Goal: Transaction & Acquisition: Purchase product/service

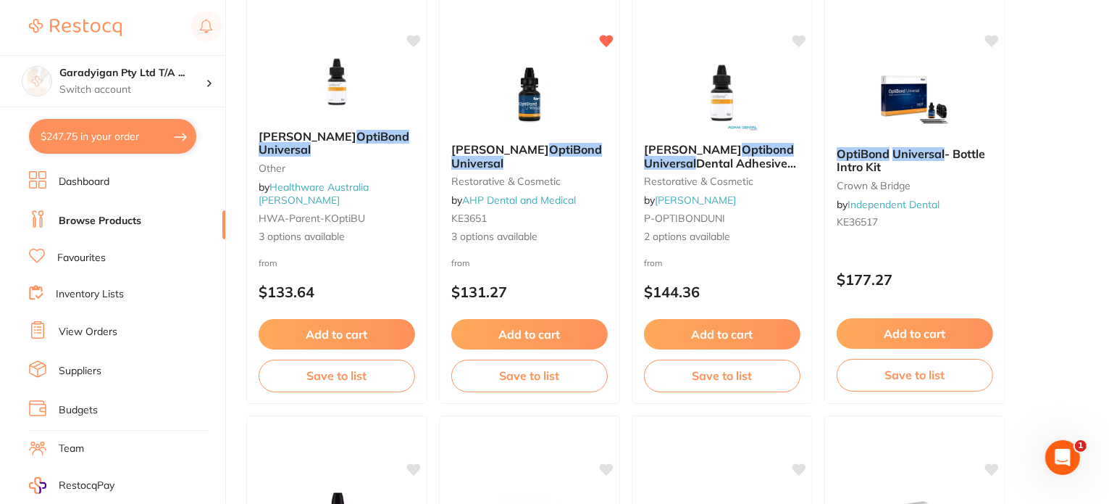
drag, startPoint x: 154, startPoint y: 128, endPoint x: 205, endPoint y: 162, distance: 61.3
click at [154, 129] on button "$247.75 in your order" at bounding box center [112, 136] width 167 height 35
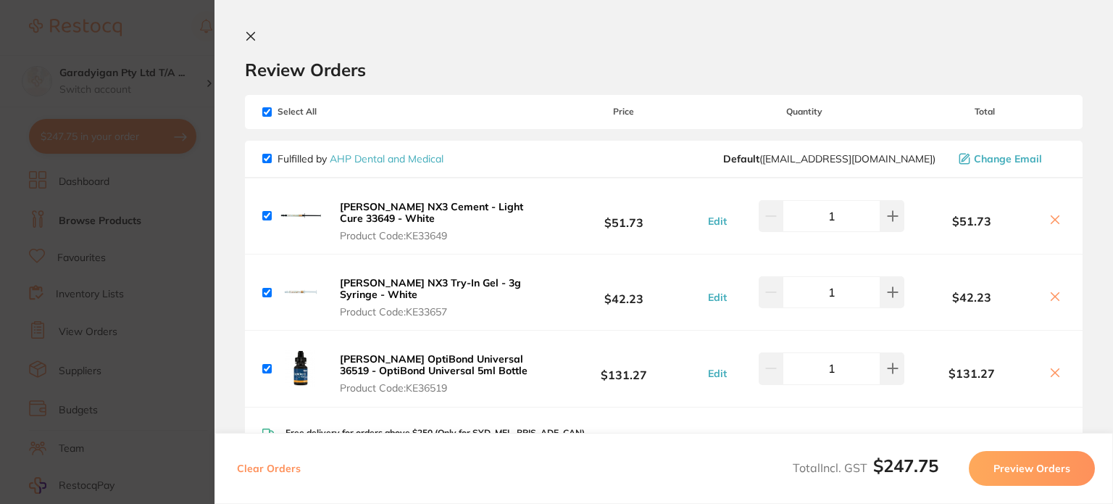
click at [249, 41] on icon at bounding box center [251, 36] width 12 height 12
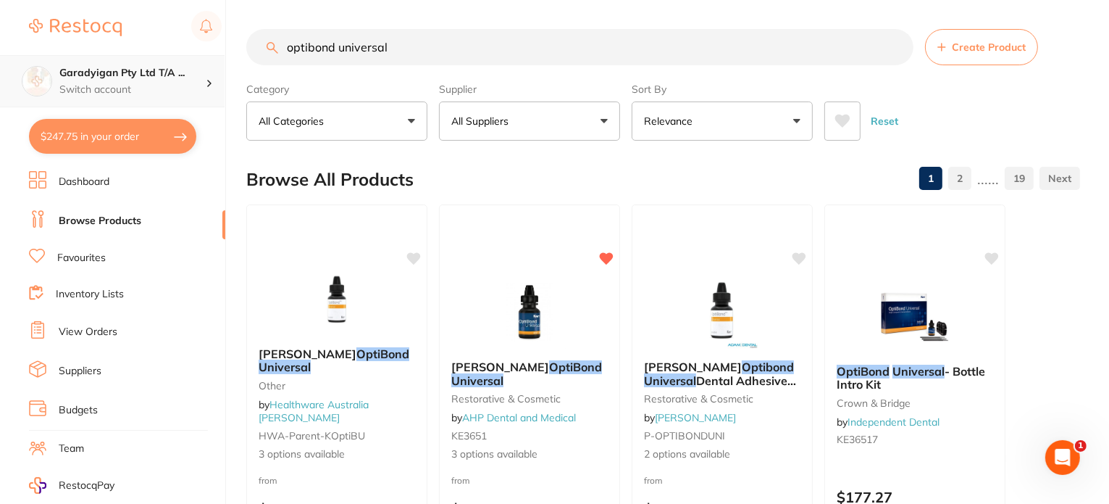
drag, startPoint x: 426, startPoint y: 57, endPoint x: 122, endPoint y: 83, distance: 305.4
click at [127, 79] on div "$247.75 Garadyigan Pty Ltd T/A ... Switch account Garadyigan Pty Ltd T/A Annand…" at bounding box center [554, 252] width 1109 height 504
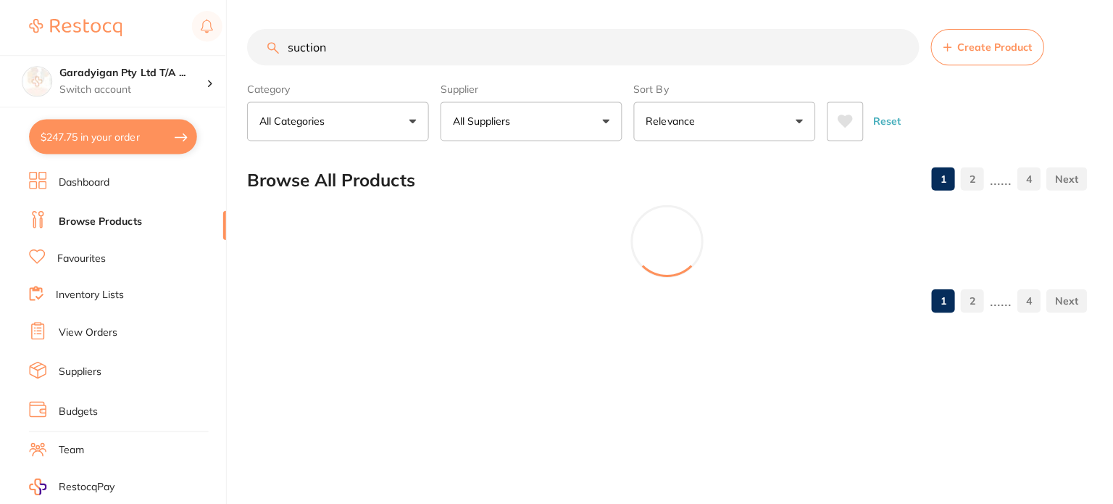
type input "suction"
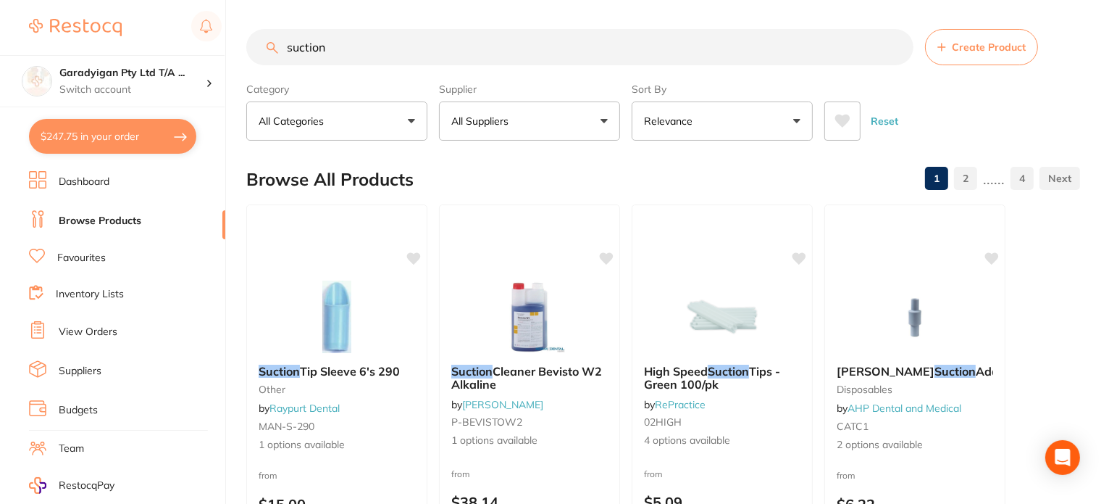
click at [85, 254] on link "Favourites" at bounding box center [81, 258] width 49 height 14
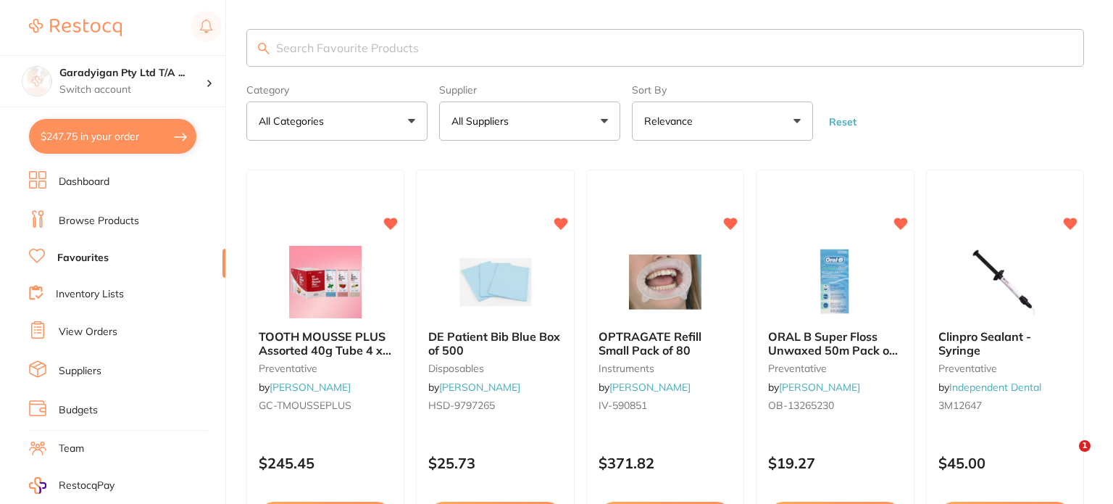
click at [374, 49] on input "search" at bounding box center [665, 48] width 838 height 38
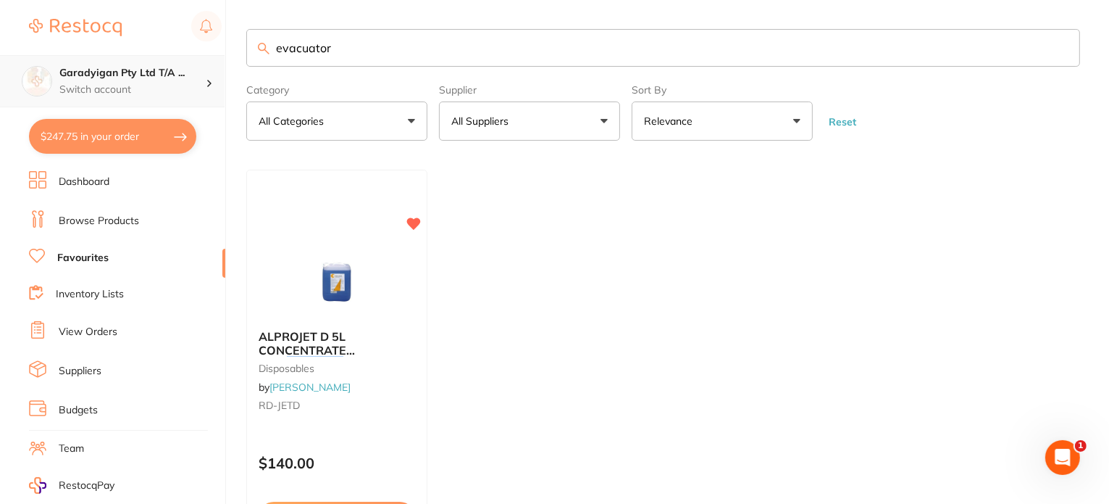
drag, startPoint x: 420, startPoint y: 59, endPoint x: 14, endPoint y: 104, distance: 408.1
click at [14, 104] on div "$247.75 Garadyigan Pty Ltd T/A ... Switch account Garadyigan Pty Ltd T/A Annand…" at bounding box center [554, 252] width 1109 height 504
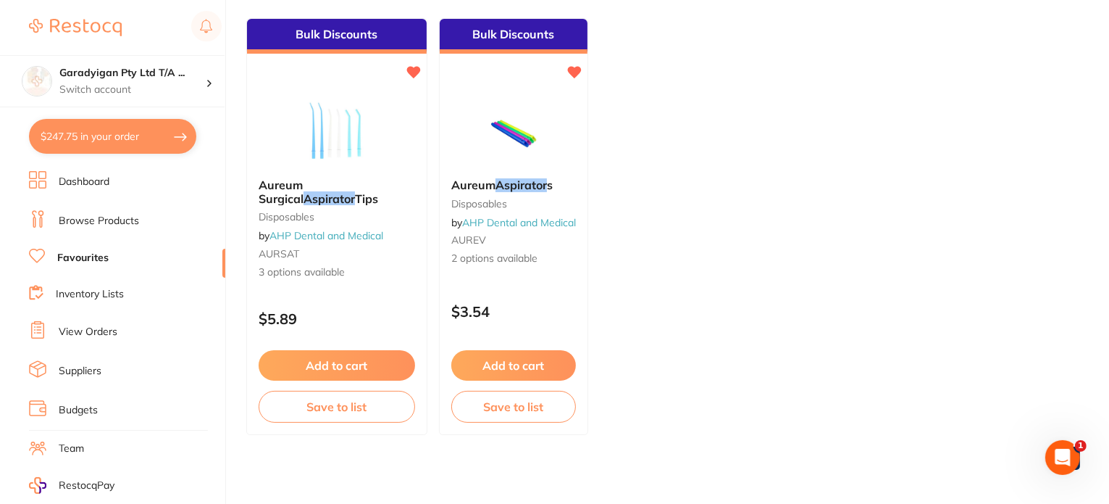
scroll to position [157, 0]
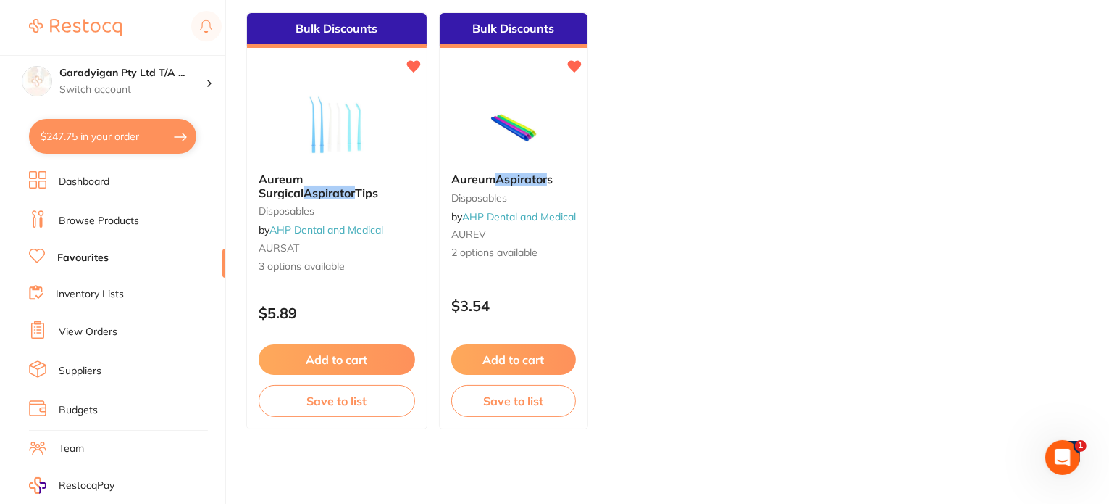
type input "aspirator"
click at [554, 364] on button "Add to cart" at bounding box center [513, 359] width 125 height 30
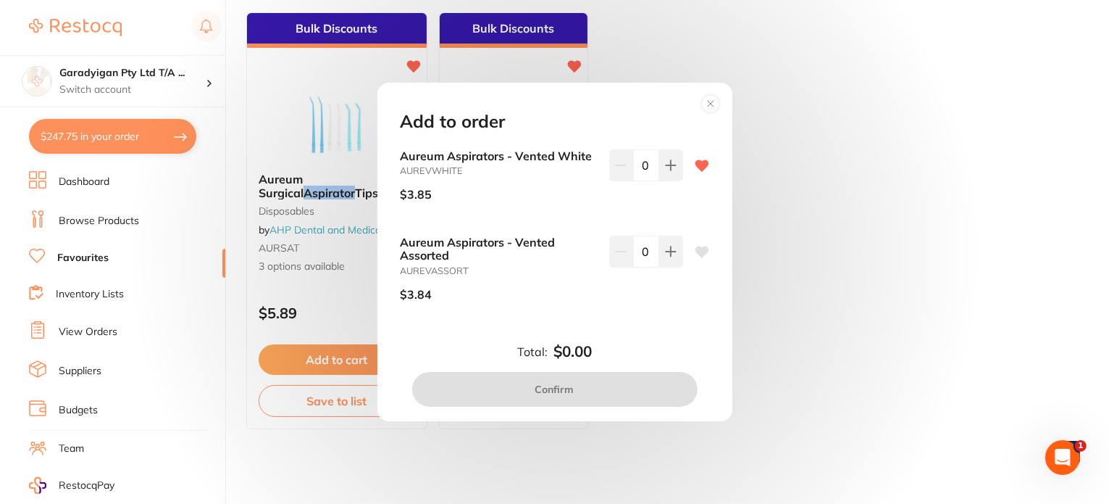
scroll to position [0, 0]
click at [669, 164] on icon at bounding box center [671, 165] width 12 height 12
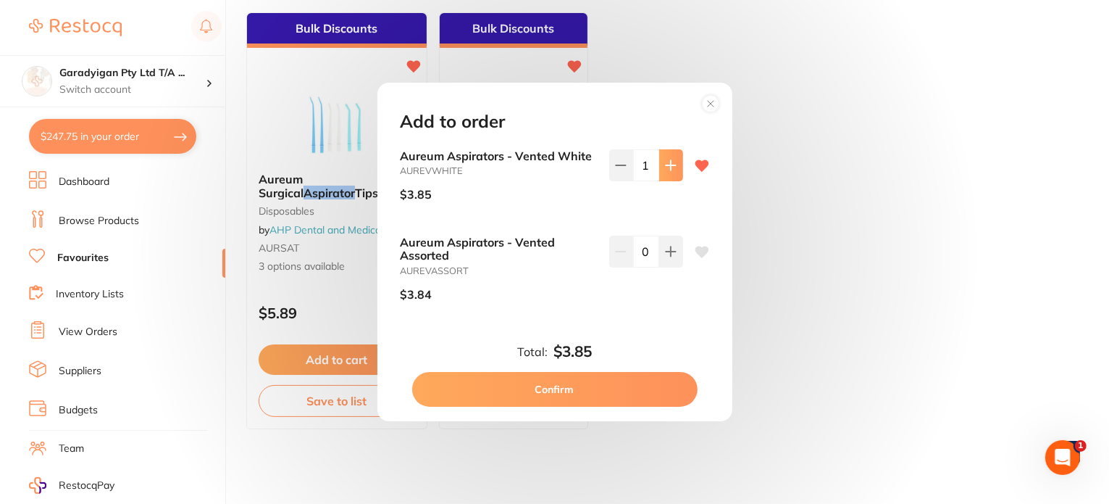
click at [669, 164] on icon at bounding box center [671, 165] width 12 height 12
type input "4"
click at [588, 387] on button "Confirm" at bounding box center [554, 389] width 285 height 35
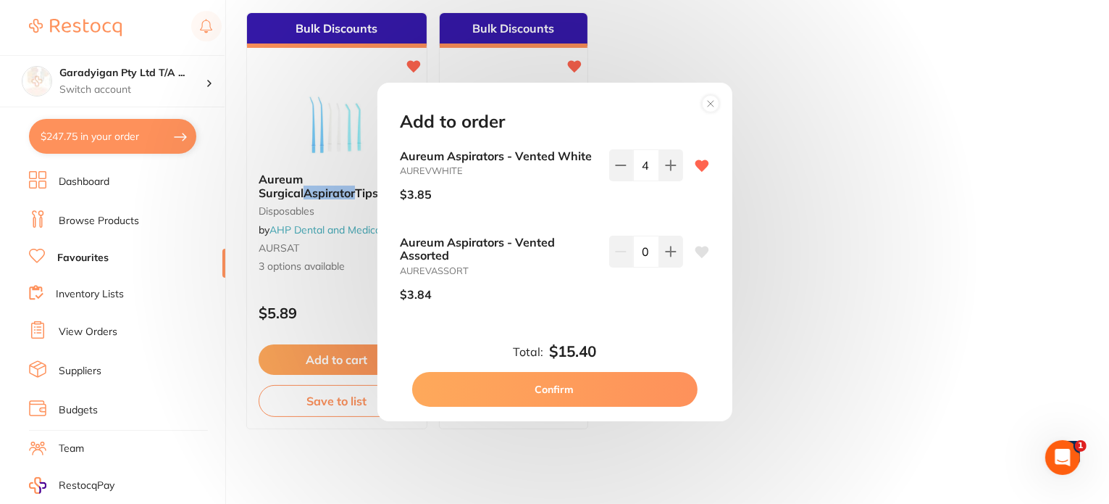
checkbox input "false"
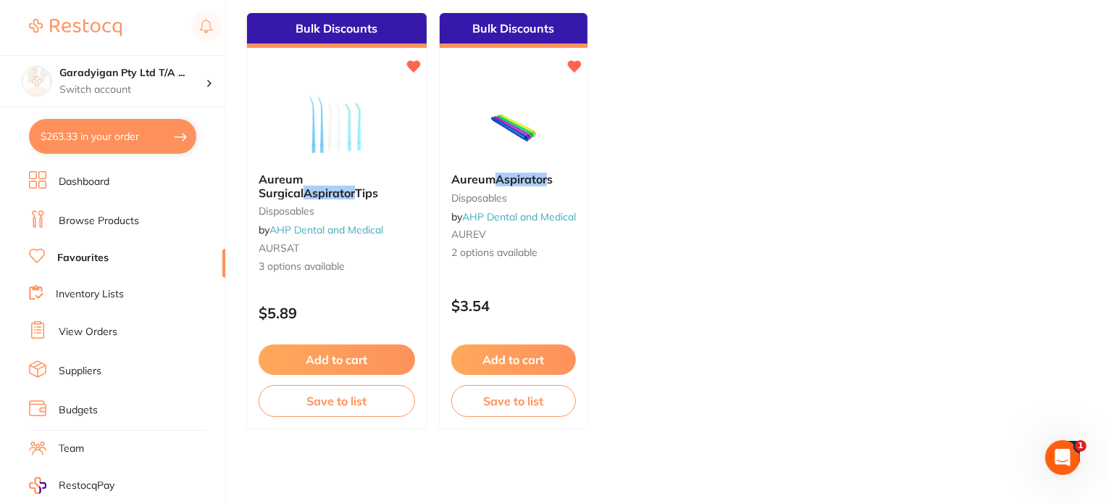
click at [527, 186] on div "Aureum Aspirator s disposables by AHP Dental and Medical AUREV 2 options availa…" at bounding box center [514, 216] width 148 height 111
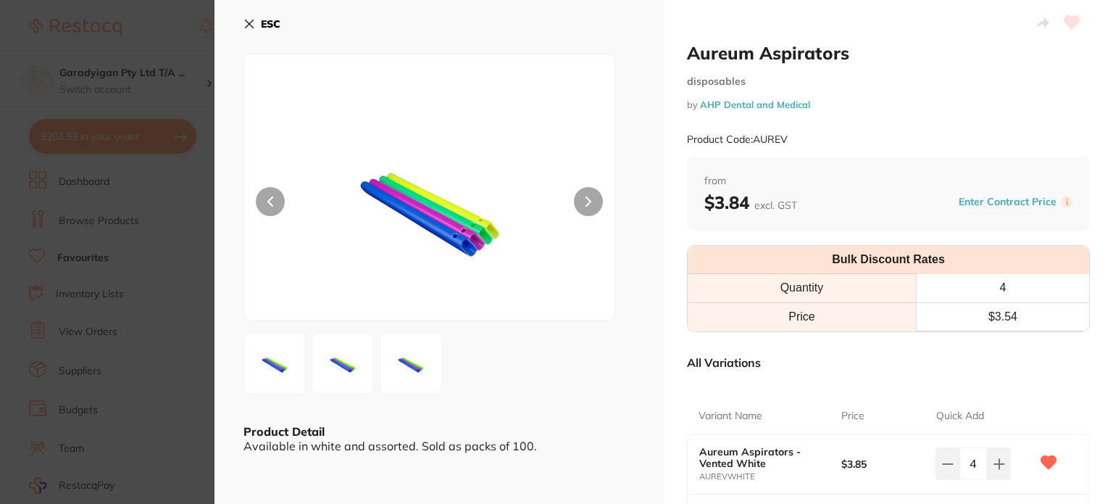
click at [256, 22] on button "ESC" at bounding box center [261, 24] width 37 height 25
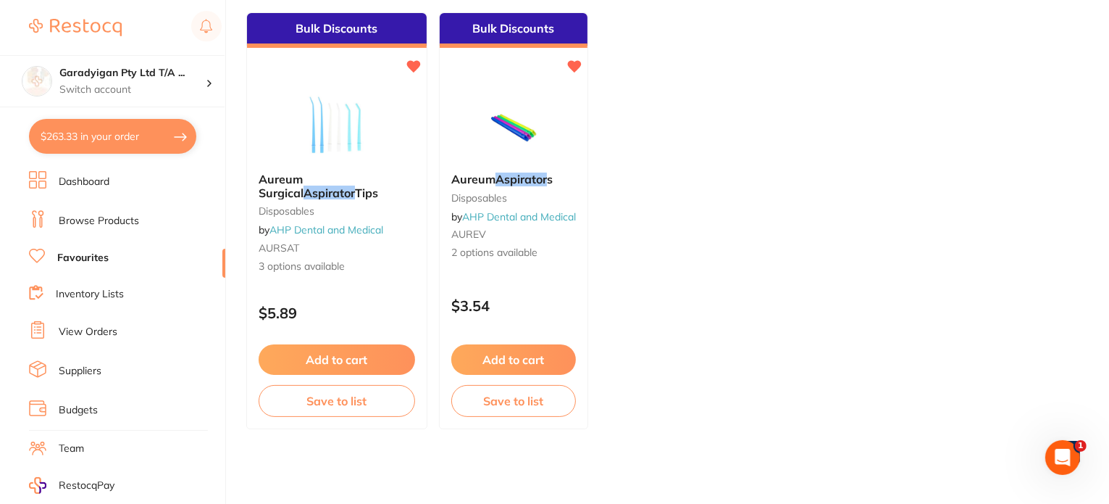
click at [160, 141] on button "$263.33 in your order" at bounding box center [112, 136] width 167 height 35
checkbox input "true"
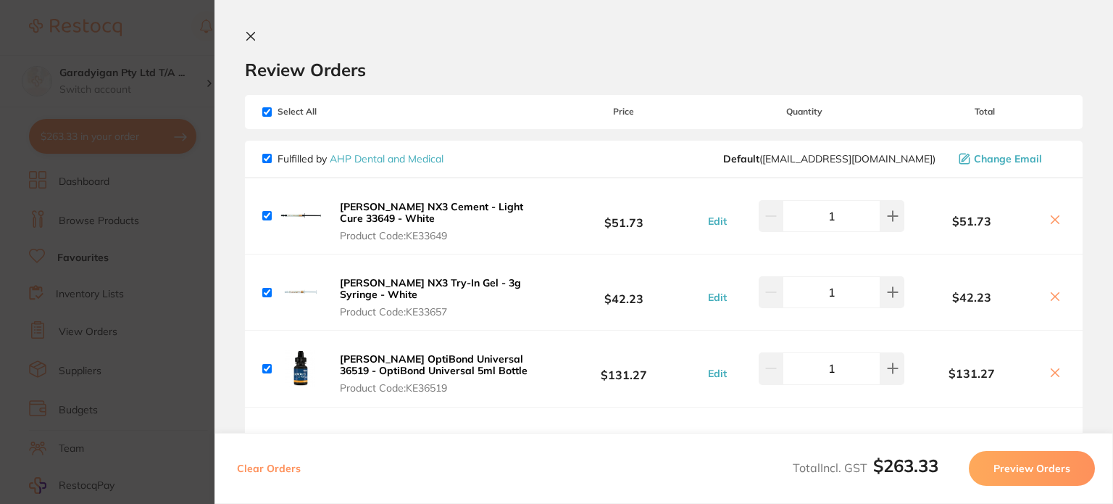
click at [256, 40] on button at bounding box center [253, 37] width 17 height 14
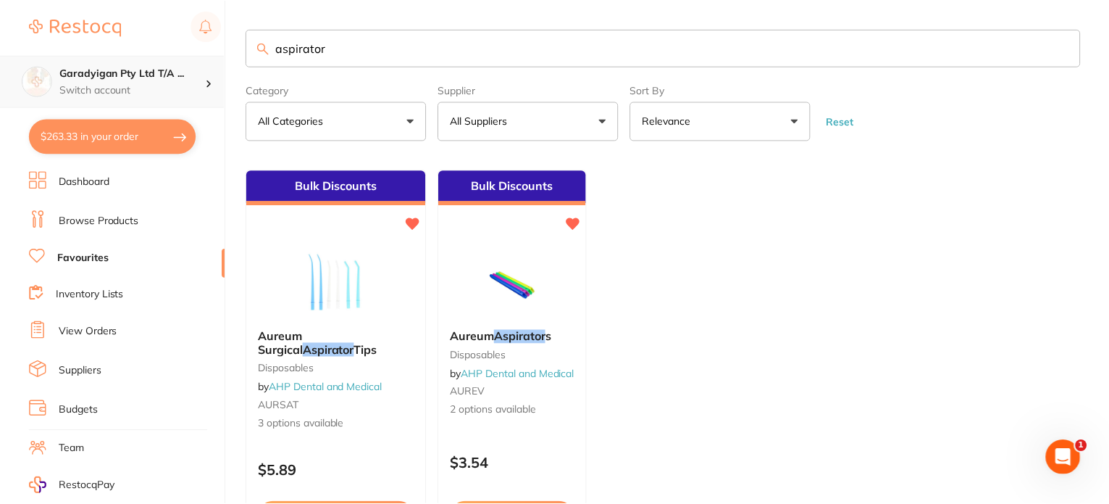
scroll to position [157, 0]
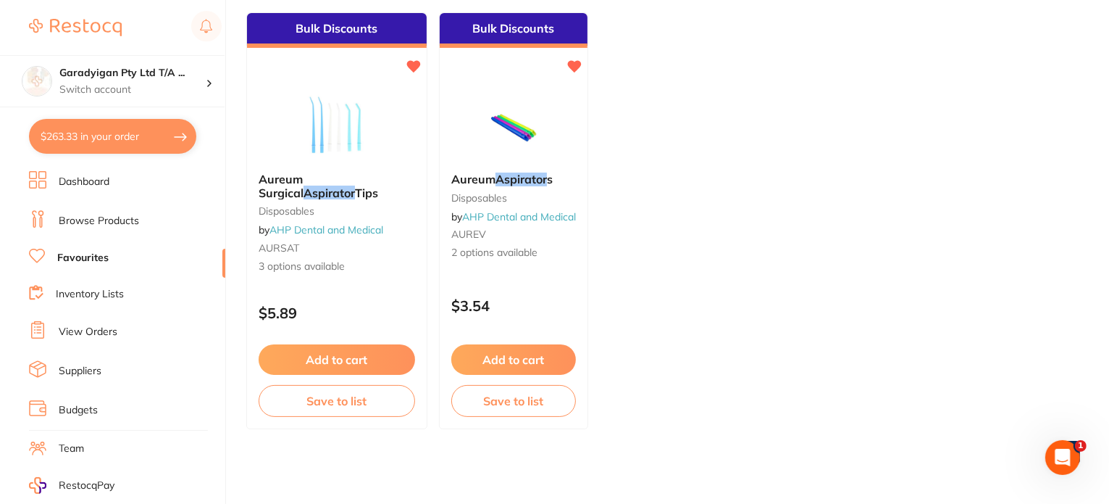
click at [141, 135] on button "$263.33 in your order" at bounding box center [112, 136] width 167 height 35
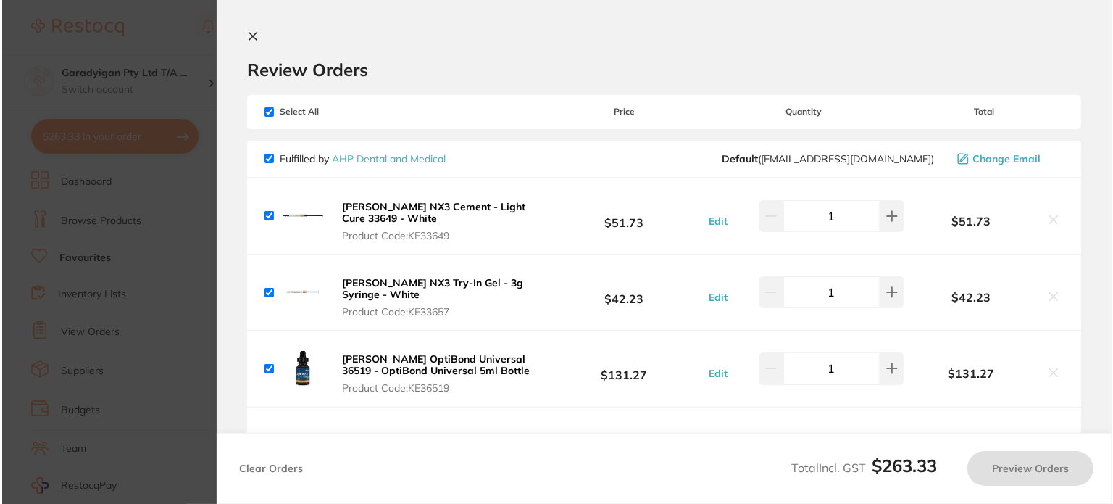
scroll to position [0, 0]
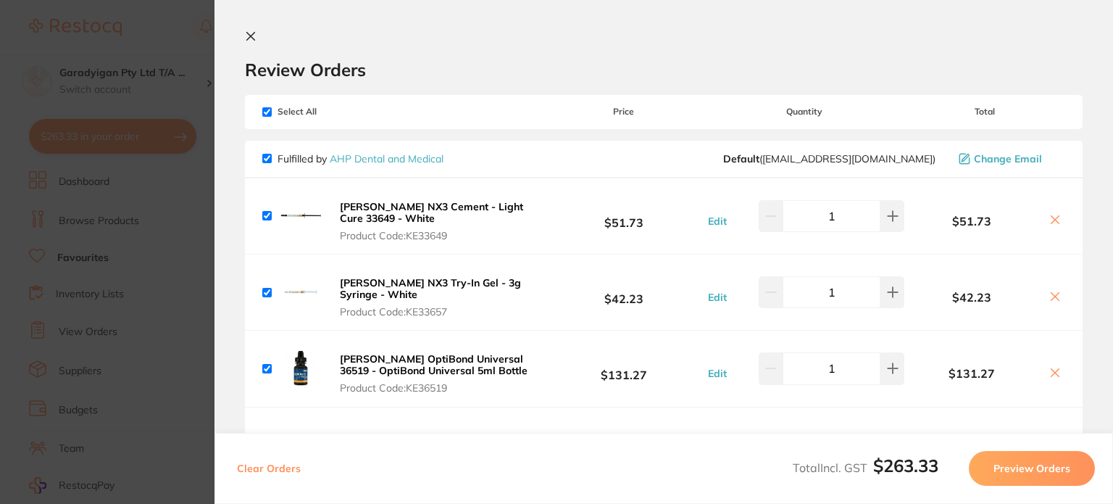
drag, startPoint x: 251, startPoint y: 42, endPoint x: 245, endPoint y: 49, distance: 8.7
click at [249, 43] on div "Review Orders" at bounding box center [664, 55] width 838 height 50
drag, startPoint x: 254, startPoint y: 37, endPoint x: 242, endPoint y: 60, distance: 25.9
click at [252, 39] on icon at bounding box center [251, 36] width 12 height 12
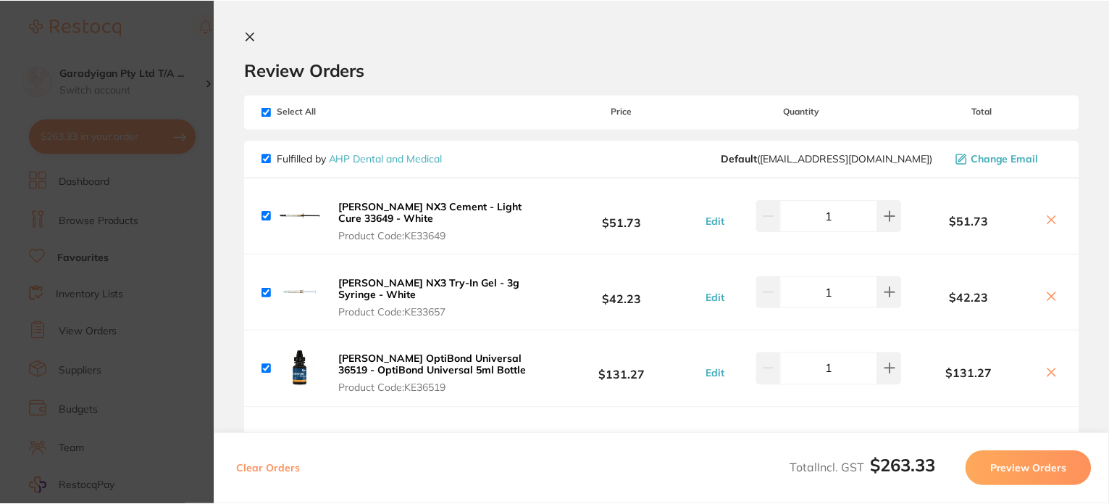
scroll to position [157, 0]
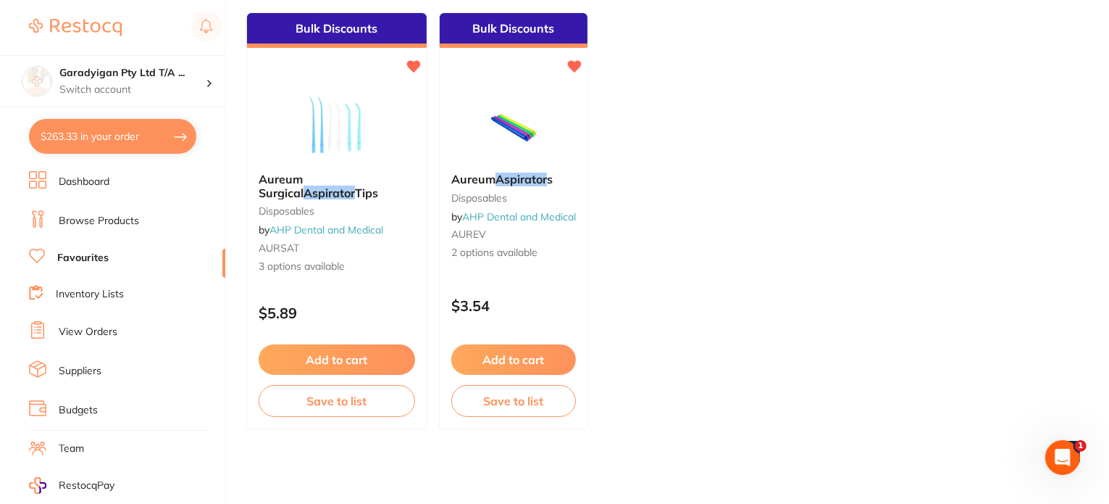
click at [107, 217] on link "Browse Products" at bounding box center [99, 221] width 80 height 14
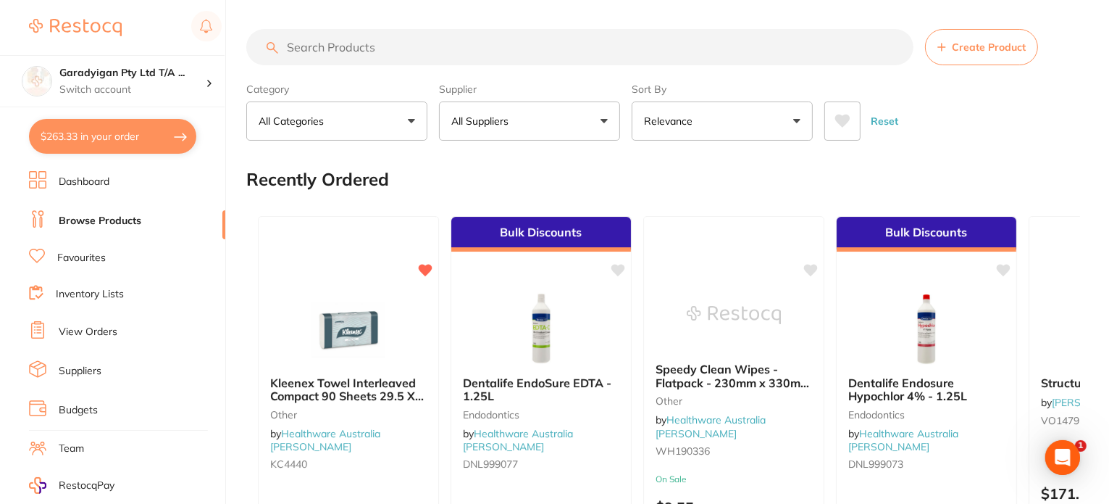
click at [281, 51] on input "search" at bounding box center [579, 47] width 667 height 36
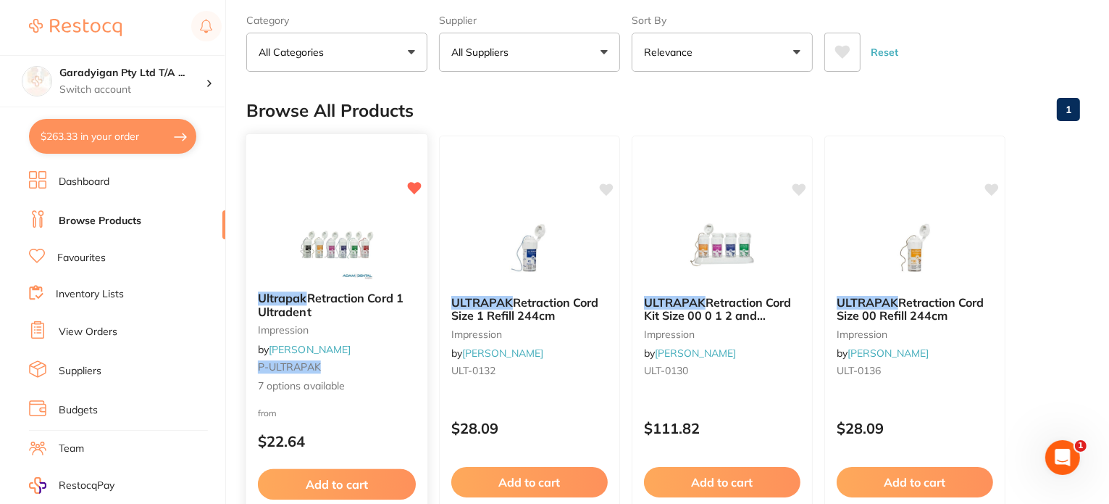
scroll to position [72, 0]
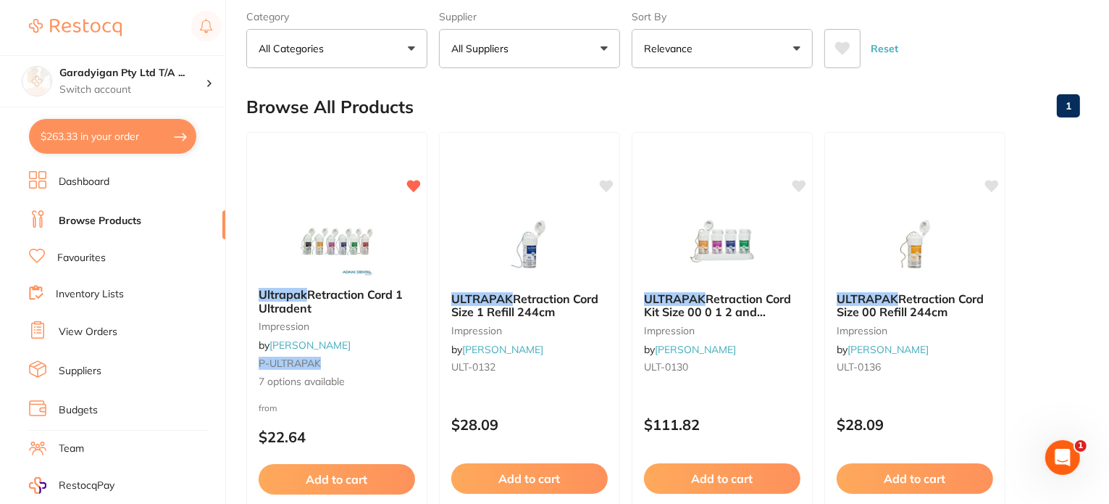
type input "ultrapak"
click at [74, 256] on link "Favourites" at bounding box center [81, 258] width 49 height 14
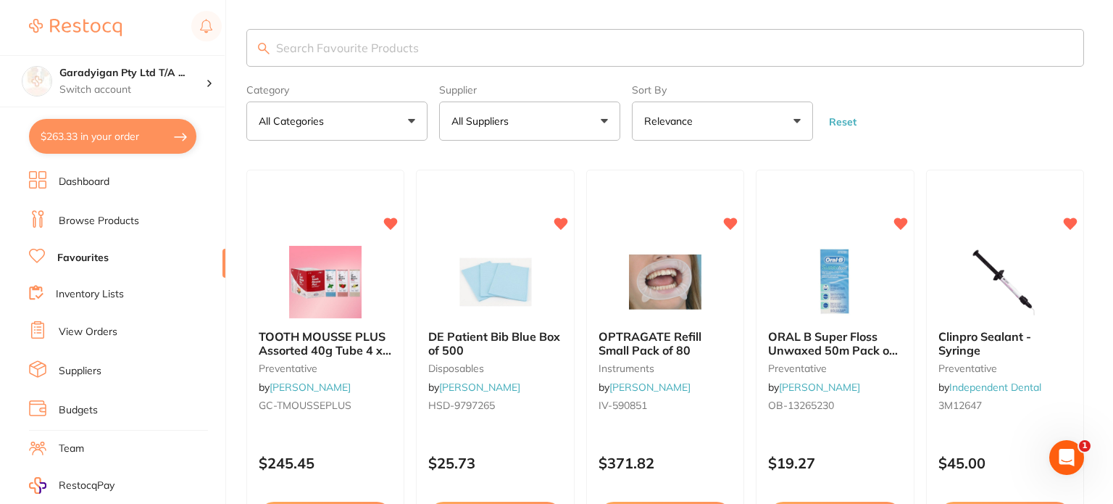
click at [343, 54] on input "search" at bounding box center [665, 48] width 838 height 38
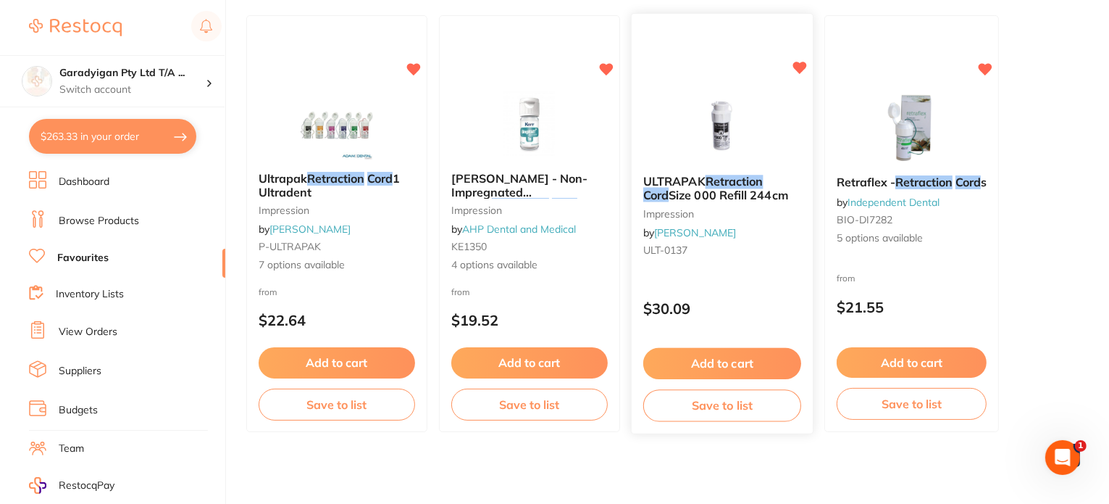
scroll to position [157, 0]
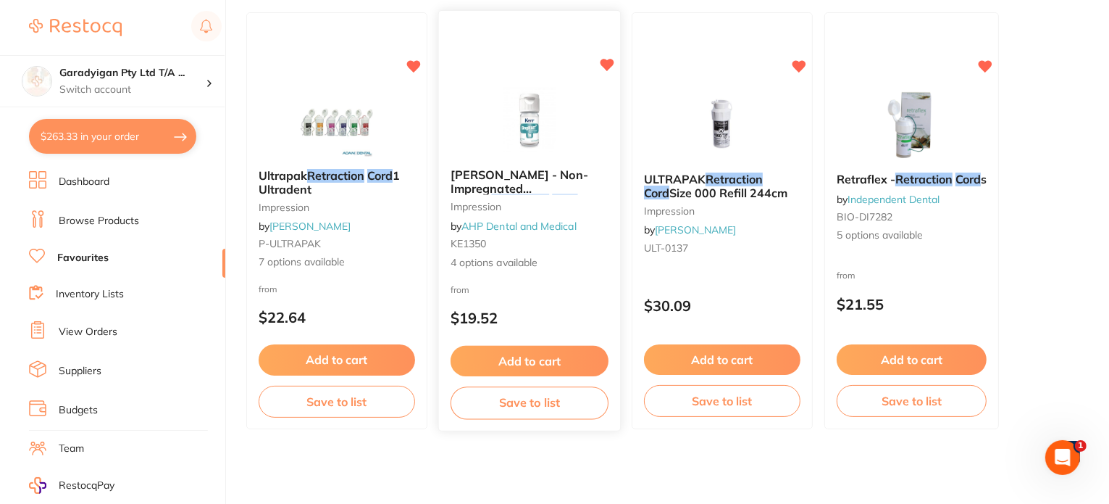
type input "retraction cord"
click at [606, 69] on icon at bounding box center [607, 65] width 14 height 14
click at [893, 249] on div "Retraflex - Retraction Cord s by Independent Dental BIO-DI7282 5 options availa…" at bounding box center [912, 208] width 175 height 94
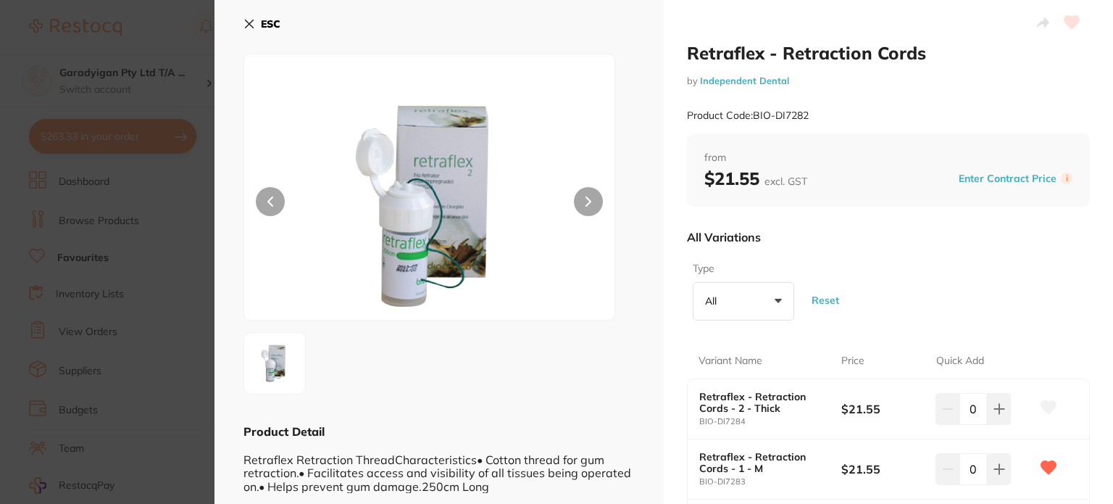
click at [251, 22] on icon at bounding box center [249, 24] width 12 height 12
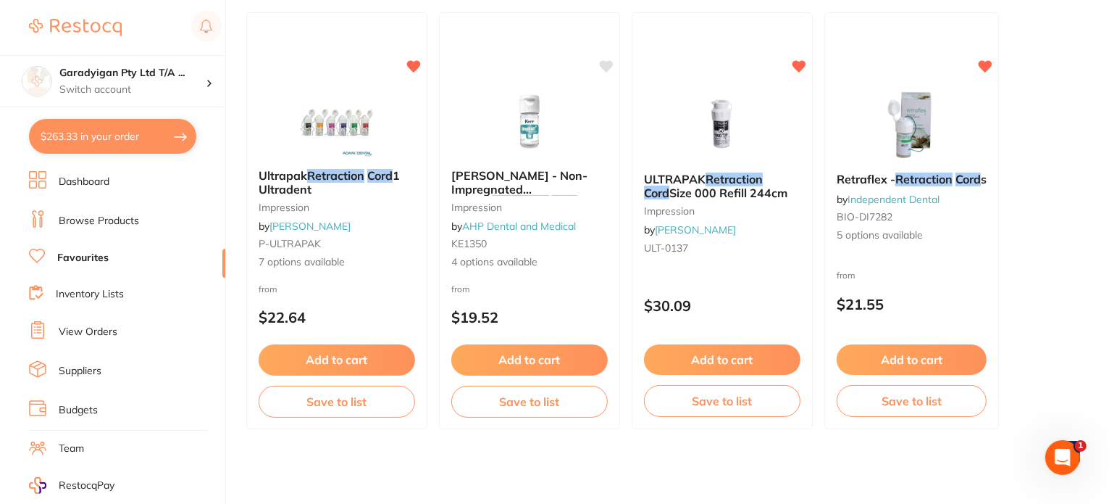
click at [145, 140] on button "$263.33 in your order" at bounding box center [112, 136] width 167 height 35
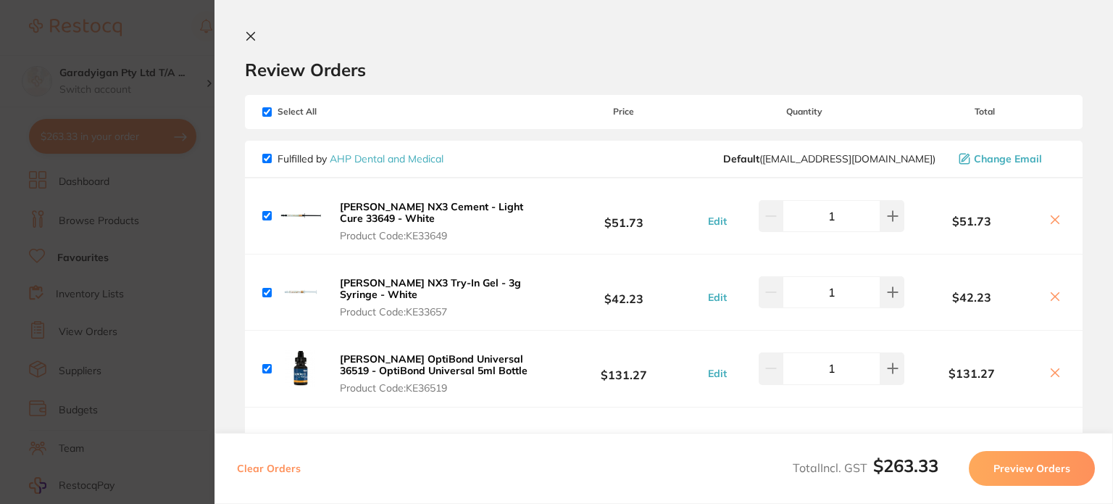
click at [1031, 475] on button "Preview Orders" at bounding box center [1032, 468] width 126 height 35
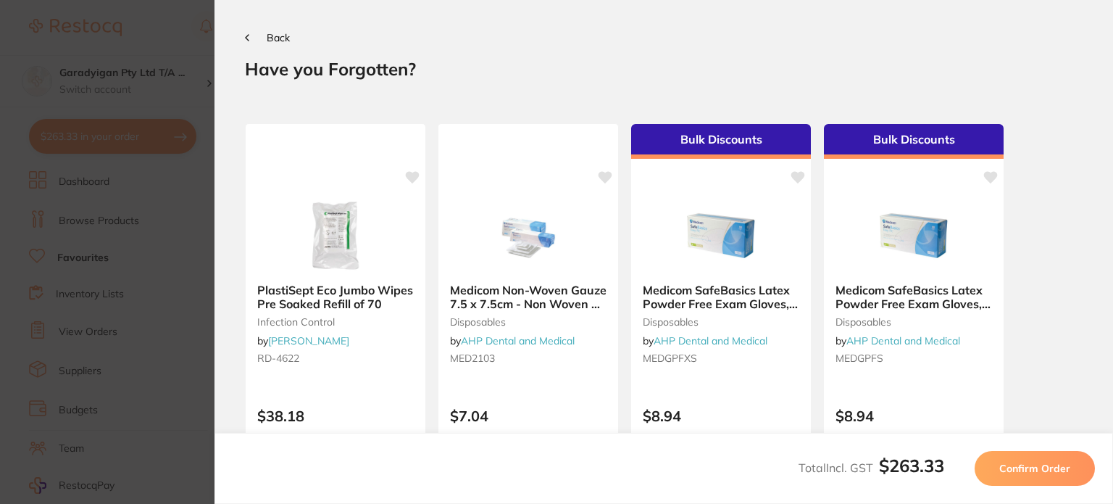
click at [1056, 475] on button "Confirm Order" at bounding box center [1034, 468] width 120 height 35
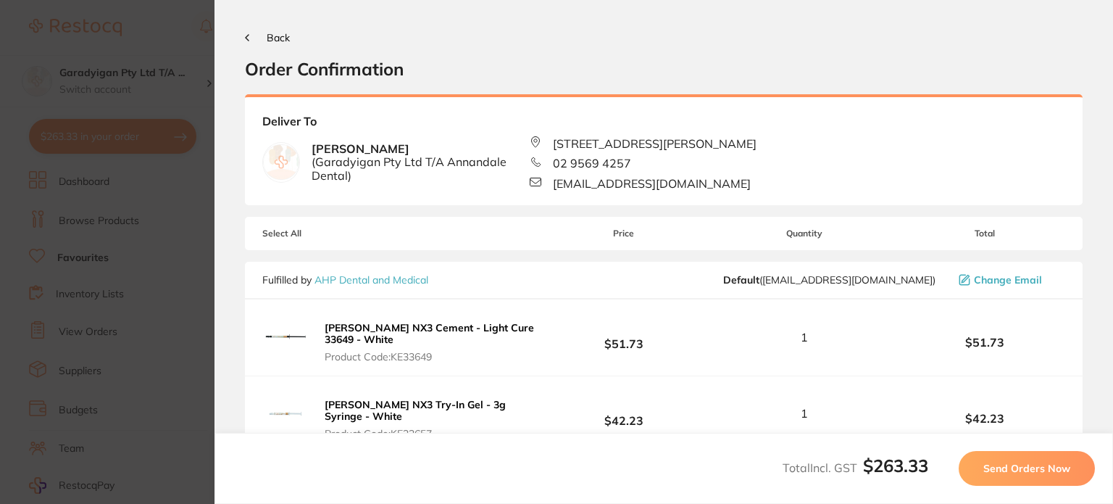
click at [1009, 462] on span "Send Orders Now" at bounding box center [1026, 468] width 87 height 13
